Goal: Check status: Check status

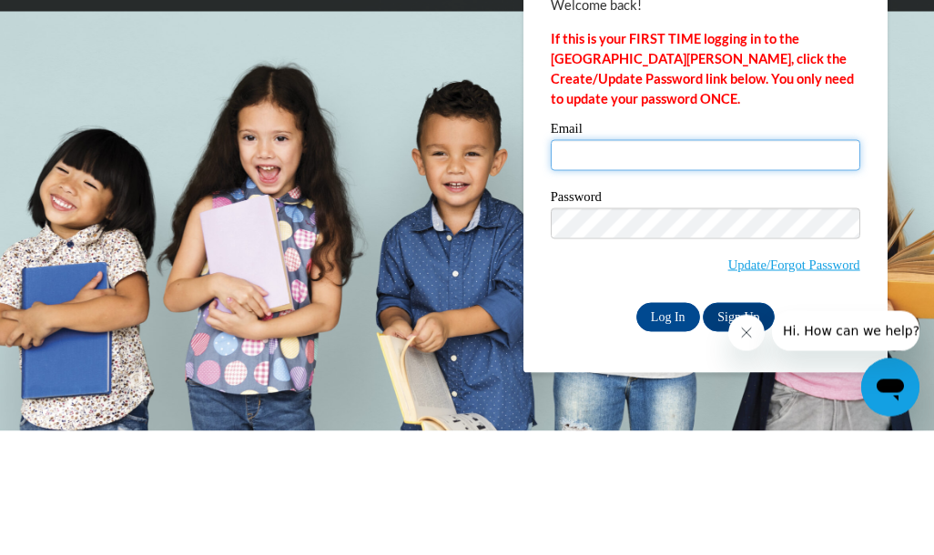
type input "[PERSON_NAME][EMAIL_ADDRESS][PERSON_NAME][DOMAIN_NAME]"
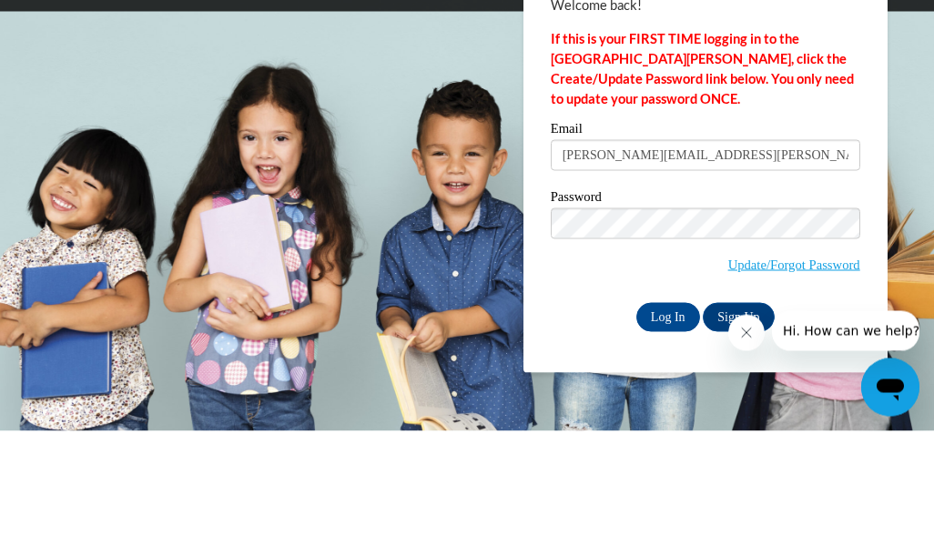
click at [667, 427] on input "Log In" at bounding box center [668, 441] width 64 height 29
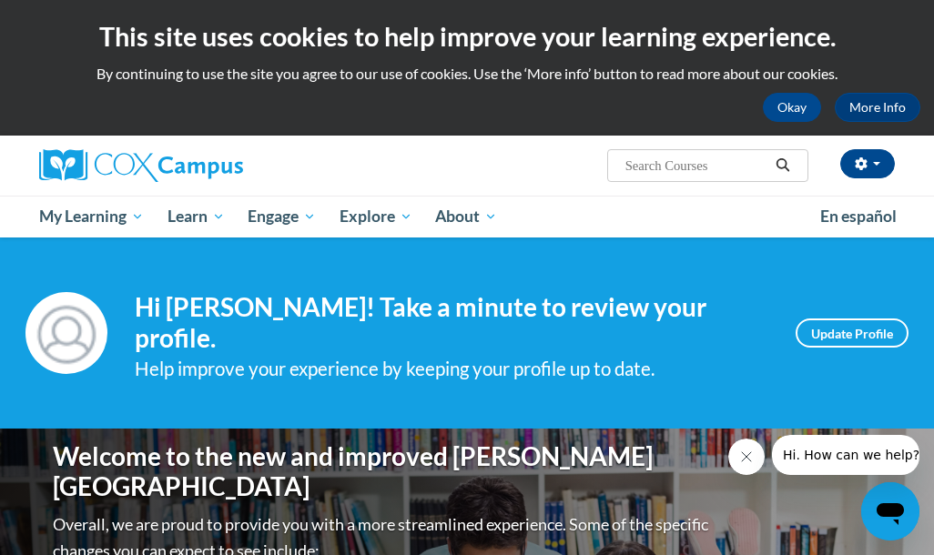
click at [0, 0] on link "My Course Progress" at bounding box center [0, 0] width 0 height 0
